Goal: Task Accomplishment & Management: Manage account settings

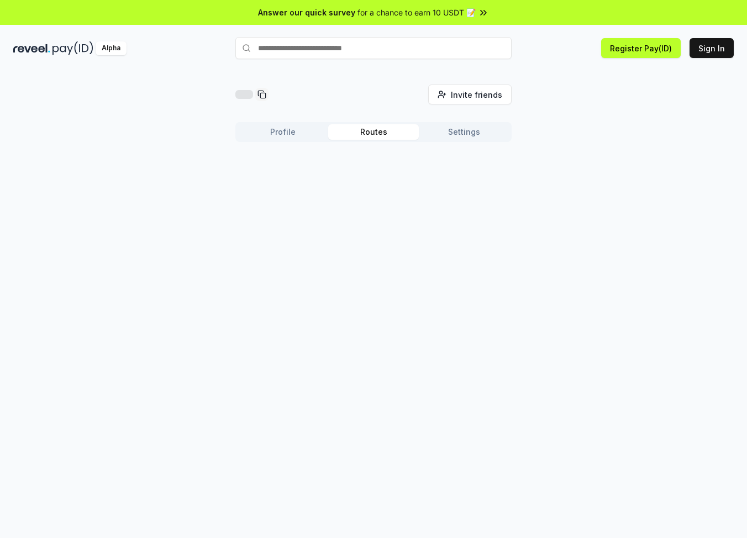
click at [370, 128] on button "Routes" at bounding box center [373, 131] width 91 height 15
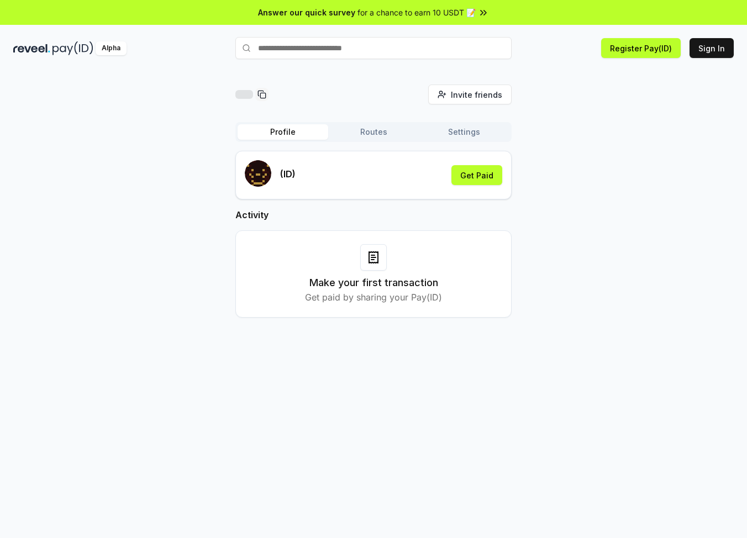
click at [278, 134] on button "Profile" at bounding box center [283, 131] width 91 height 15
click at [295, 171] on p "(ID)" at bounding box center [287, 173] width 15 height 13
click at [483, 176] on button "Get Paid" at bounding box center [476, 175] width 51 height 20
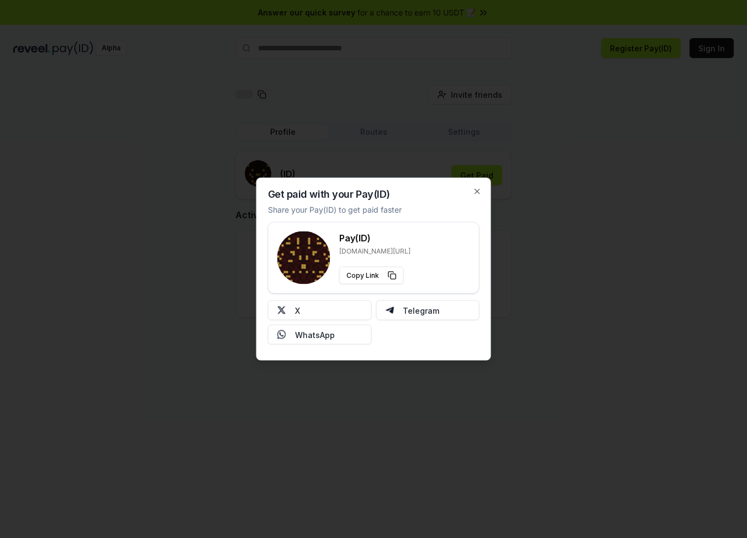
click at [477, 178] on div "Get paid with your Pay(ID) Share your Pay(ID) to get paid faster Pay(ID) [DOMAI…" at bounding box center [373, 269] width 235 height 183
click at [477, 187] on icon "button" at bounding box center [477, 191] width 9 height 9
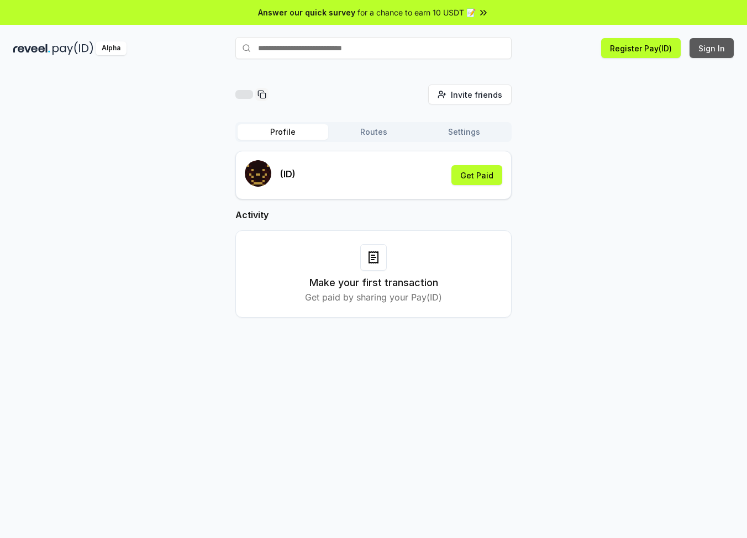
click at [708, 44] on button "Sign In" at bounding box center [712, 48] width 44 height 20
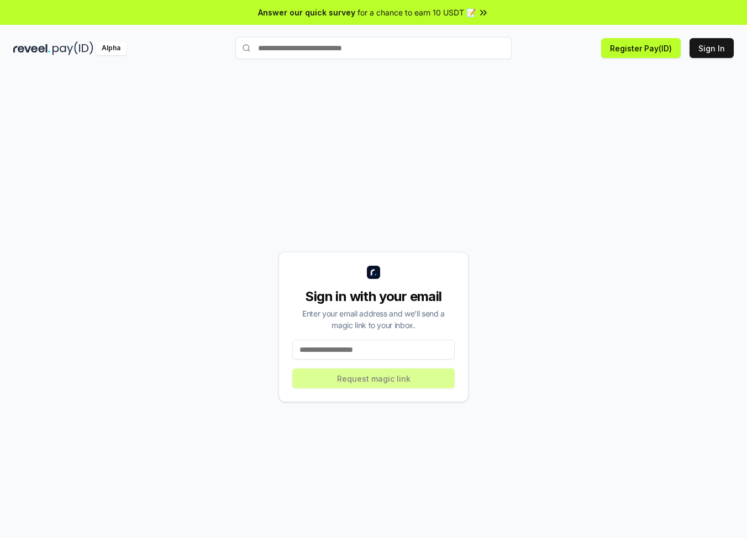
click at [386, 353] on input at bounding box center [373, 350] width 162 height 20
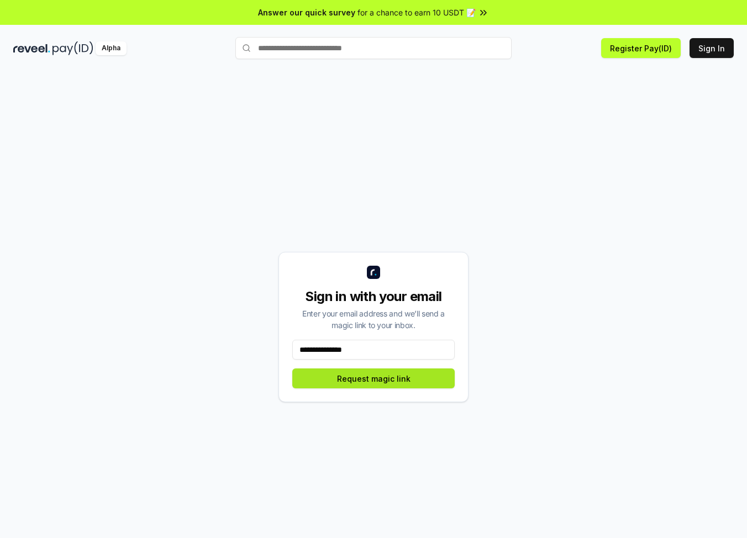
type input "**********"
click at [418, 377] on button "Request magic link" at bounding box center [373, 379] width 162 height 20
